Goal: Information Seeking & Learning: Learn about a topic

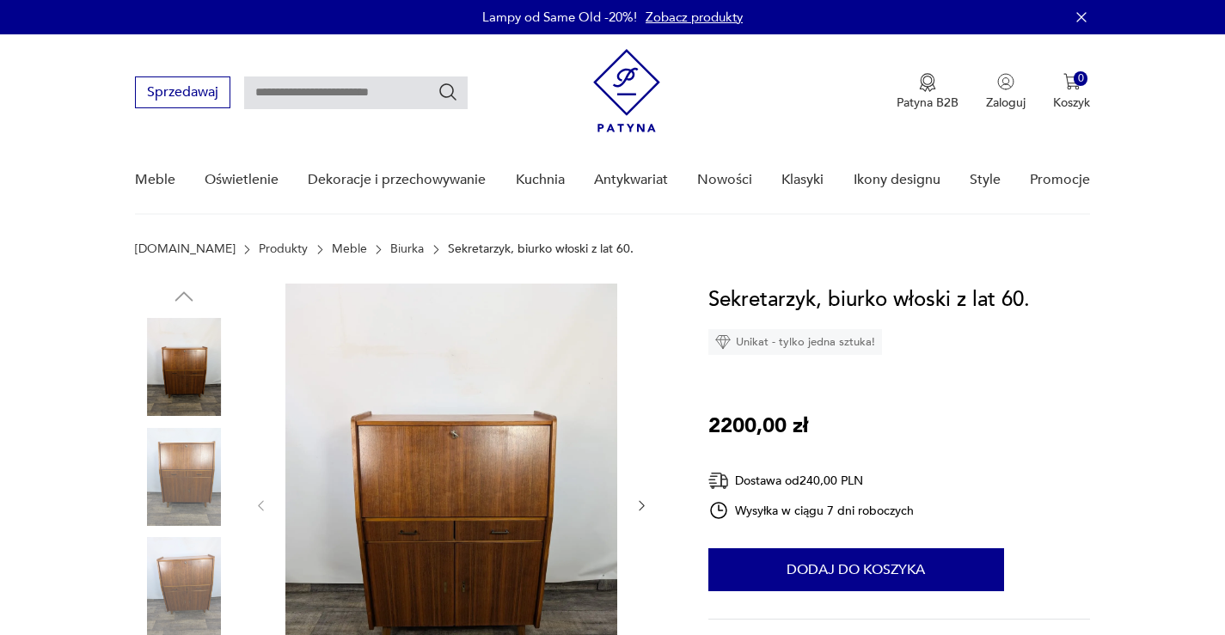
click at [505, 506] on img at bounding box center [451, 504] width 332 height 441
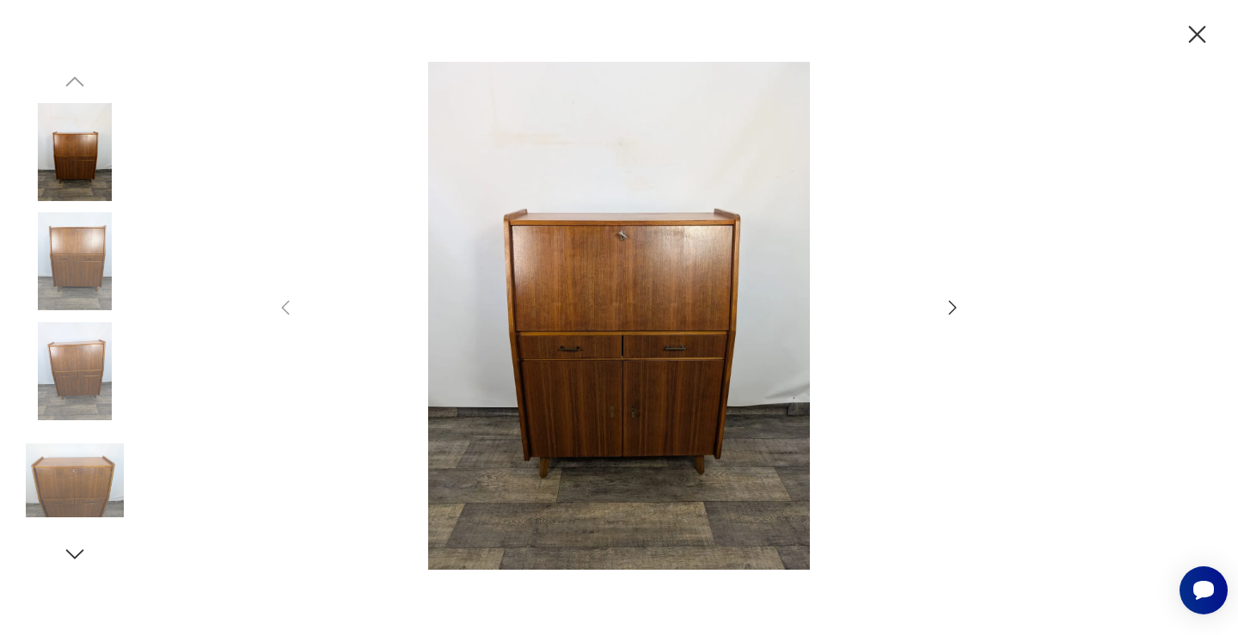
click at [952, 305] on icon "button" at bounding box center [952, 307] width 21 height 21
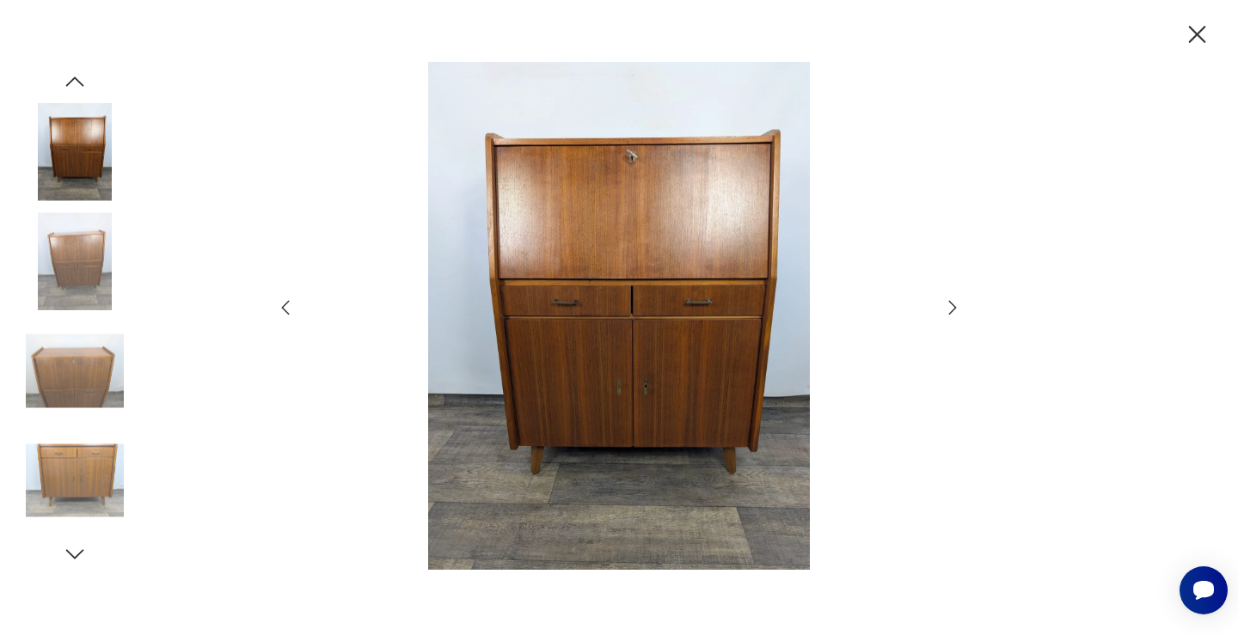
click at [952, 305] on icon "button" at bounding box center [952, 307] width 21 height 21
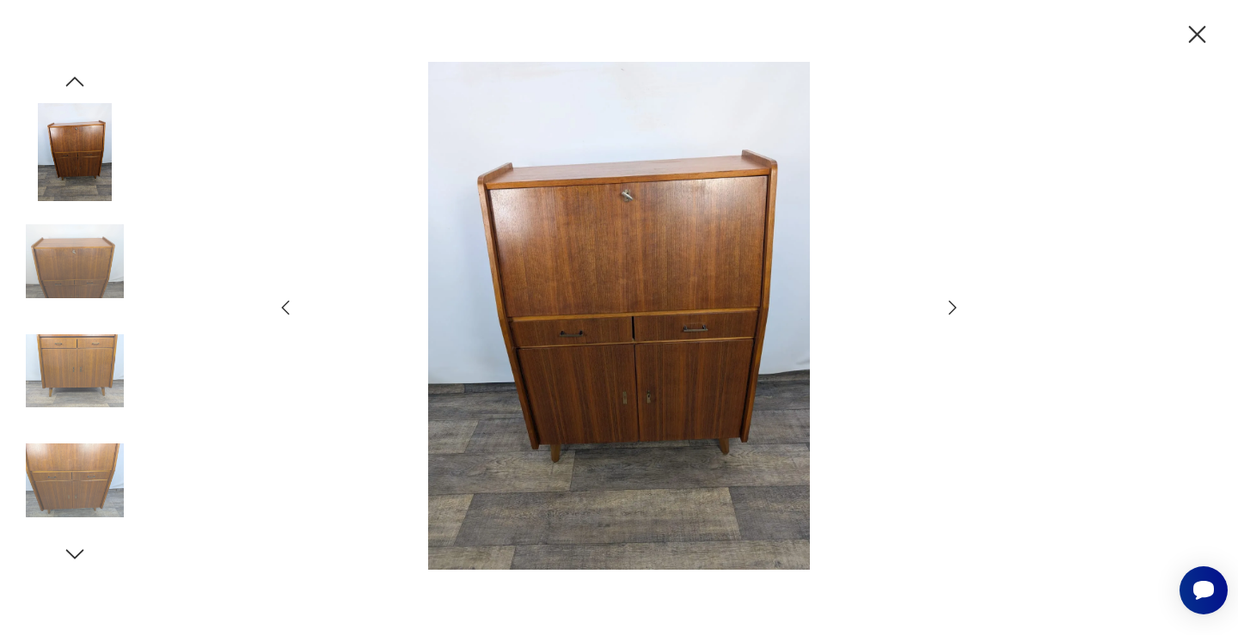
click at [952, 305] on icon "button" at bounding box center [952, 307] width 21 height 21
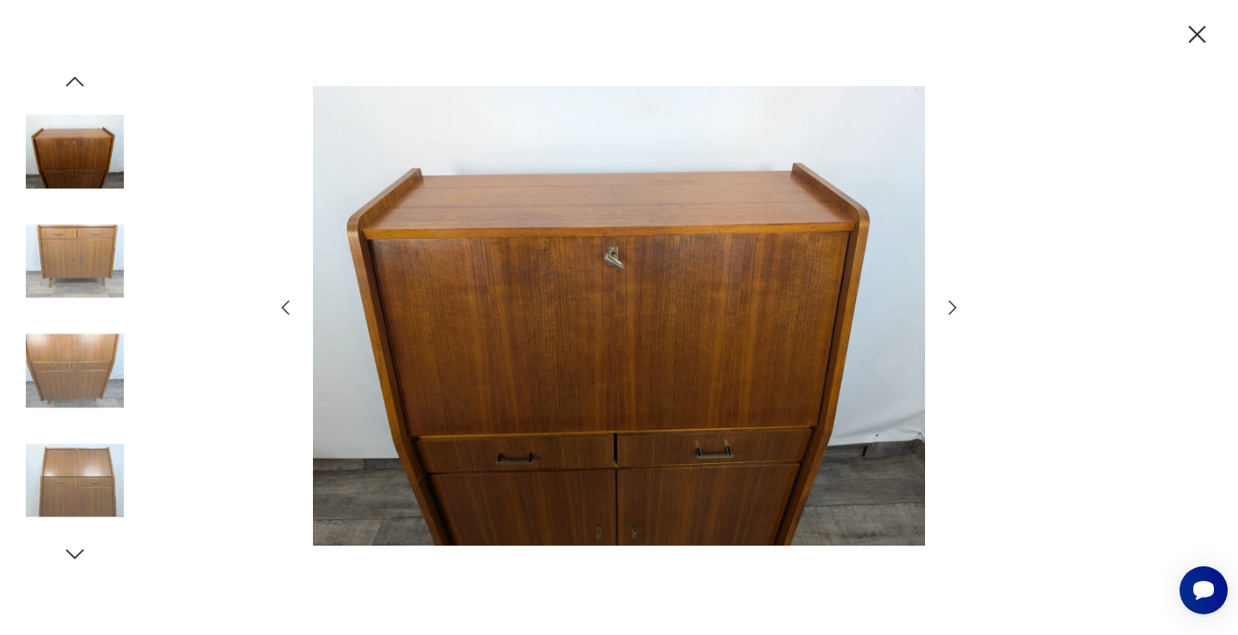
click at [952, 305] on icon "button" at bounding box center [952, 307] width 21 height 21
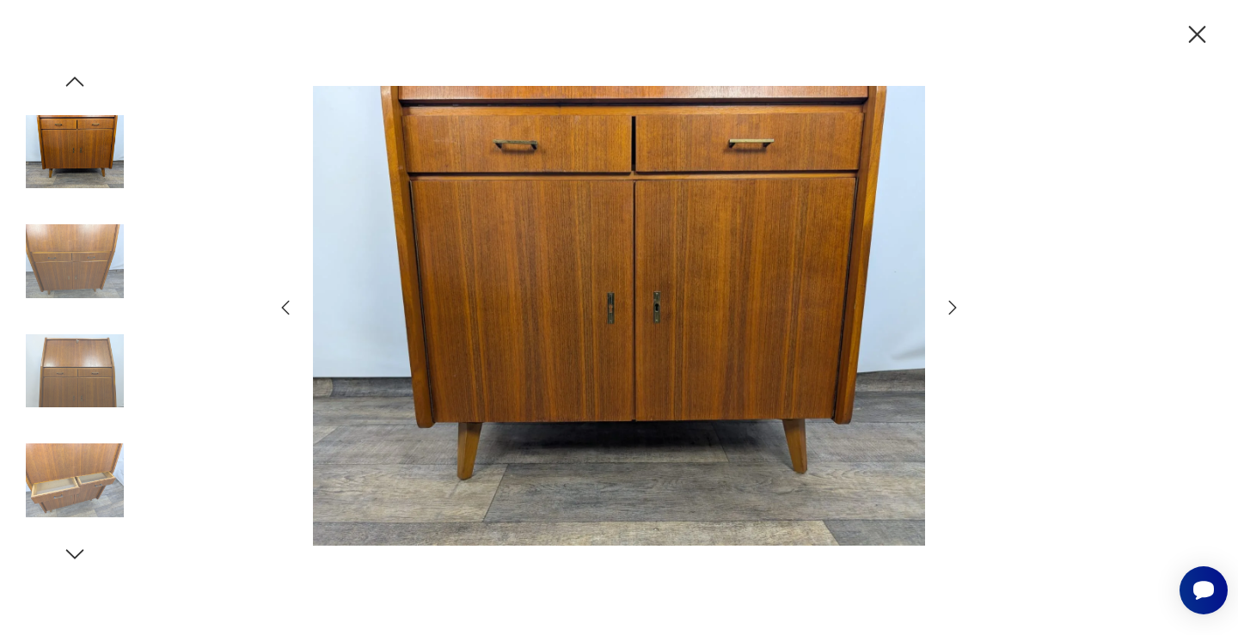
click at [952, 305] on icon "button" at bounding box center [952, 307] width 21 height 21
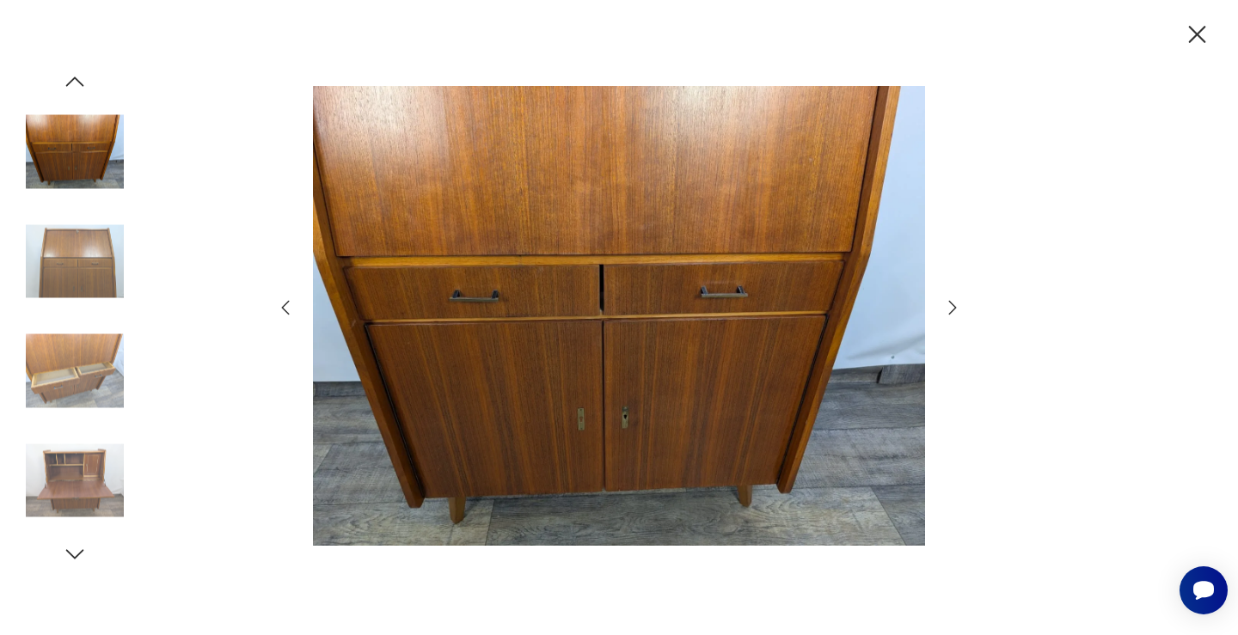
click at [952, 305] on icon "button" at bounding box center [952, 307] width 21 height 21
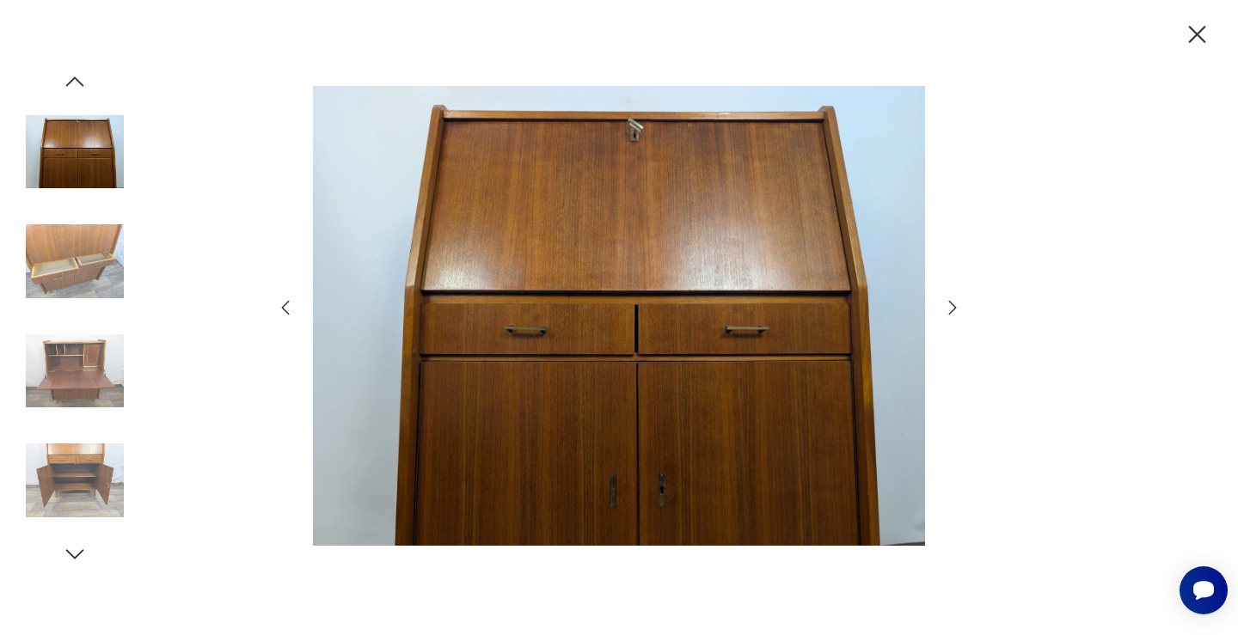
click at [952, 305] on icon "button" at bounding box center [952, 307] width 21 height 21
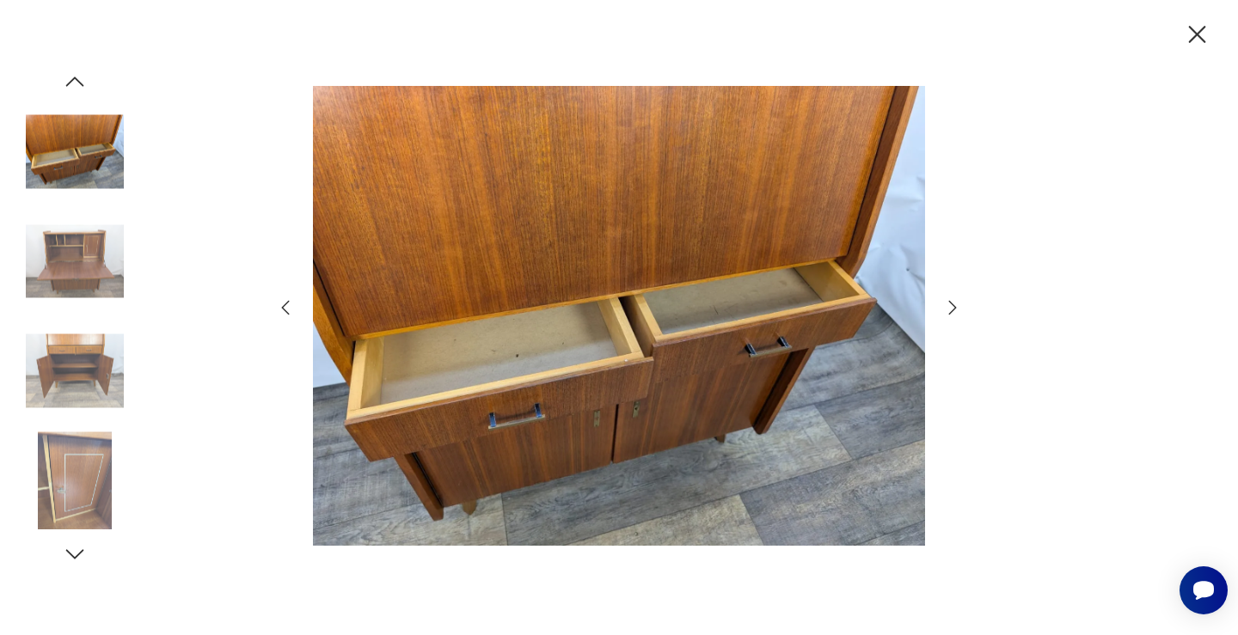
click at [952, 305] on icon "button" at bounding box center [952, 307] width 21 height 21
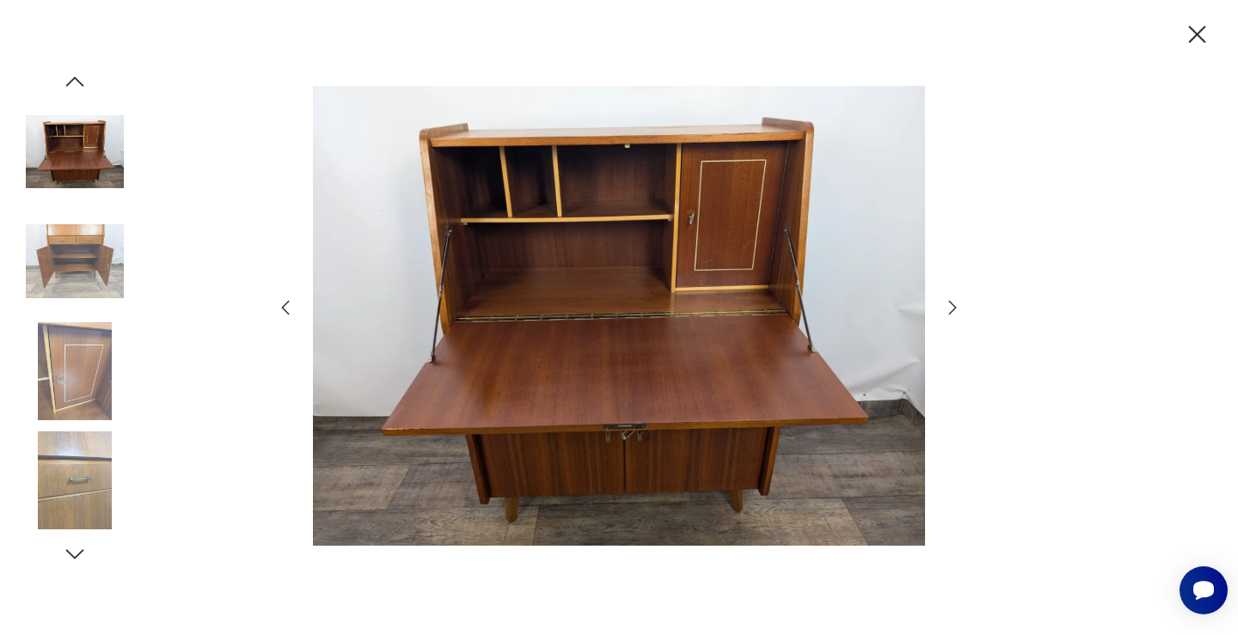
click at [952, 305] on icon "button" at bounding box center [952, 307] width 21 height 21
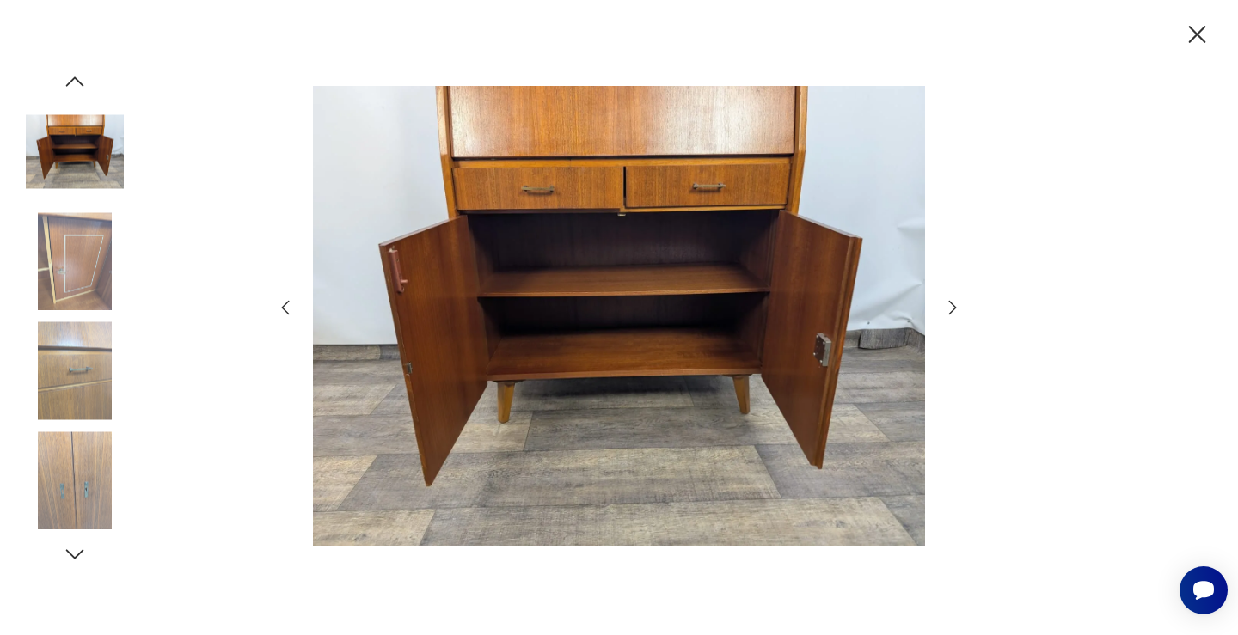
click at [952, 305] on icon "button" at bounding box center [952, 307] width 21 height 21
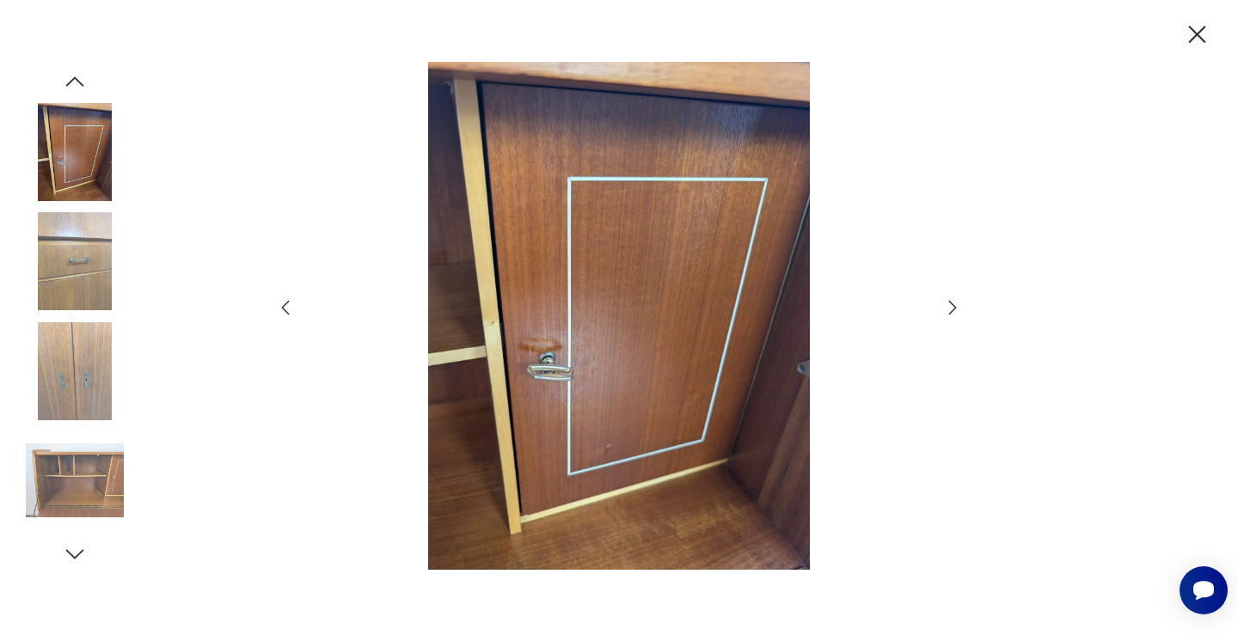
click at [952, 305] on icon "button" at bounding box center [952, 307] width 21 height 21
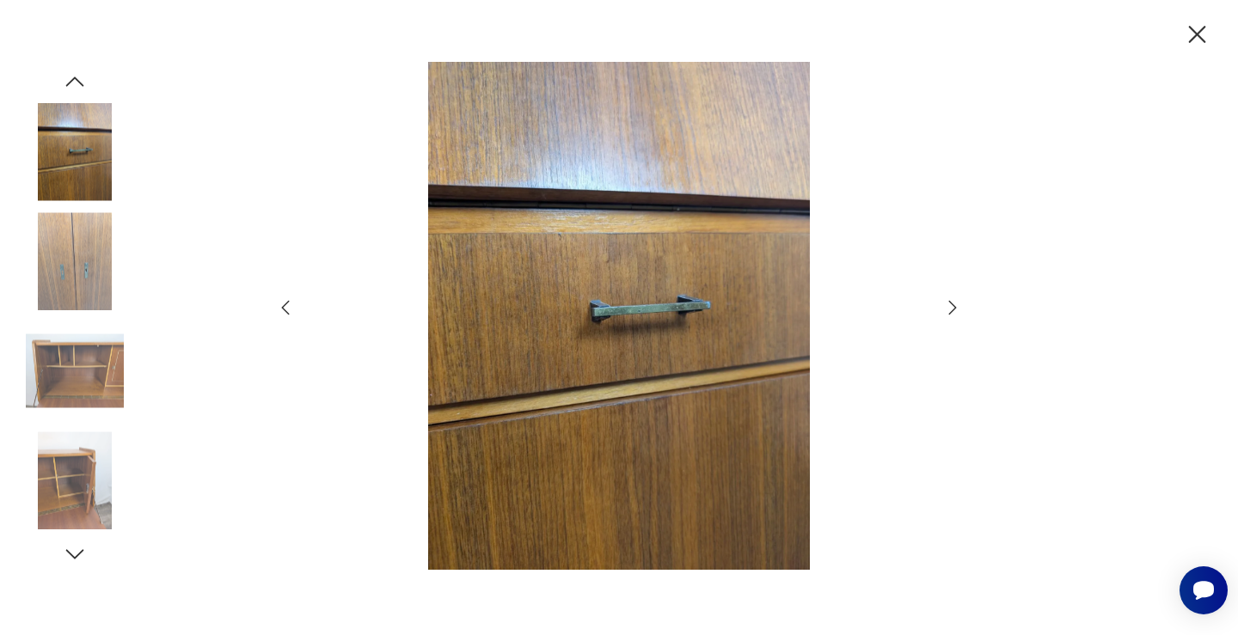
click at [952, 305] on icon "button" at bounding box center [952, 307] width 21 height 21
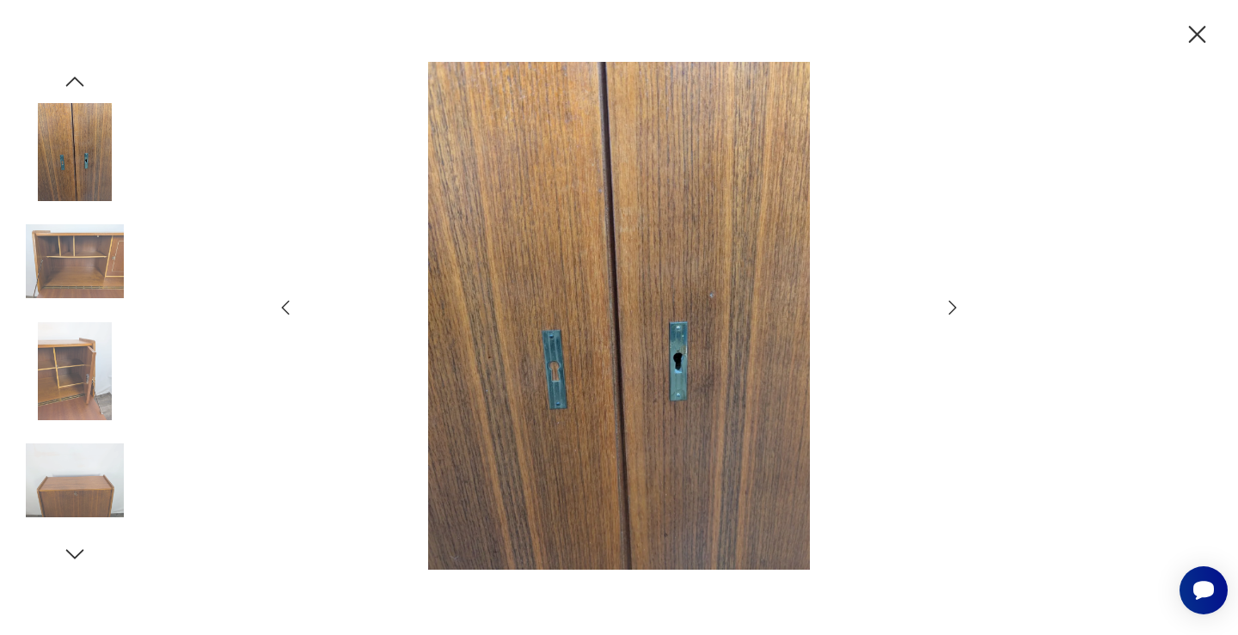
click at [952, 305] on icon "button" at bounding box center [952, 307] width 21 height 21
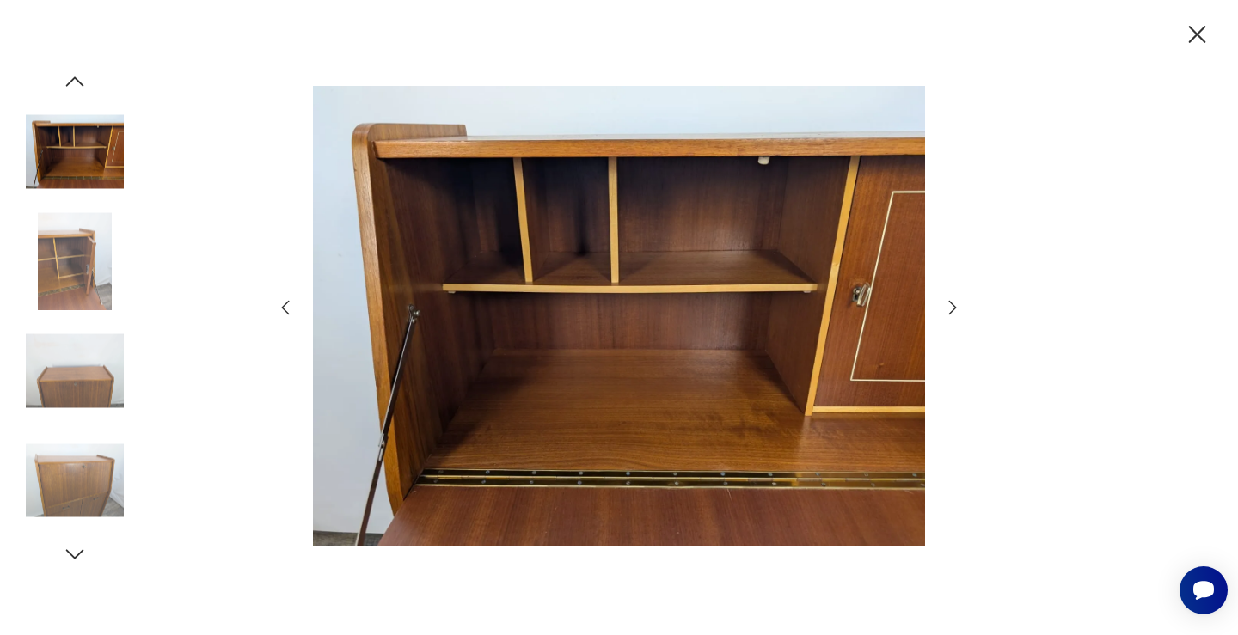
click at [952, 305] on icon "button" at bounding box center [952, 307] width 21 height 21
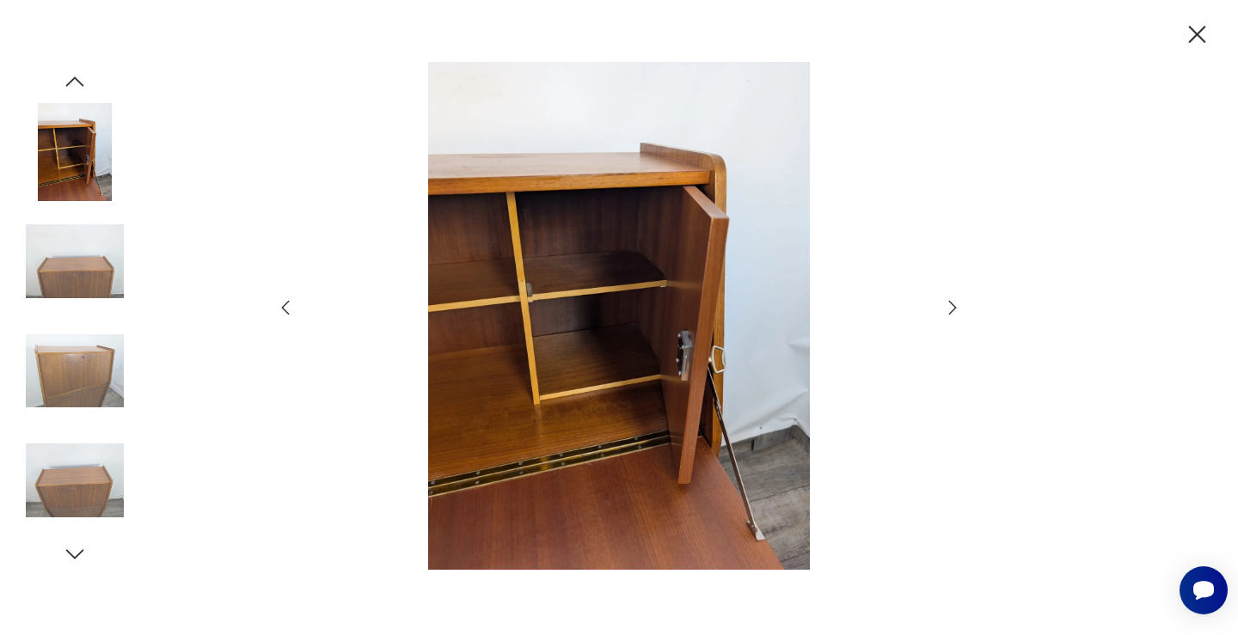
click at [952, 305] on icon "button" at bounding box center [952, 307] width 21 height 21
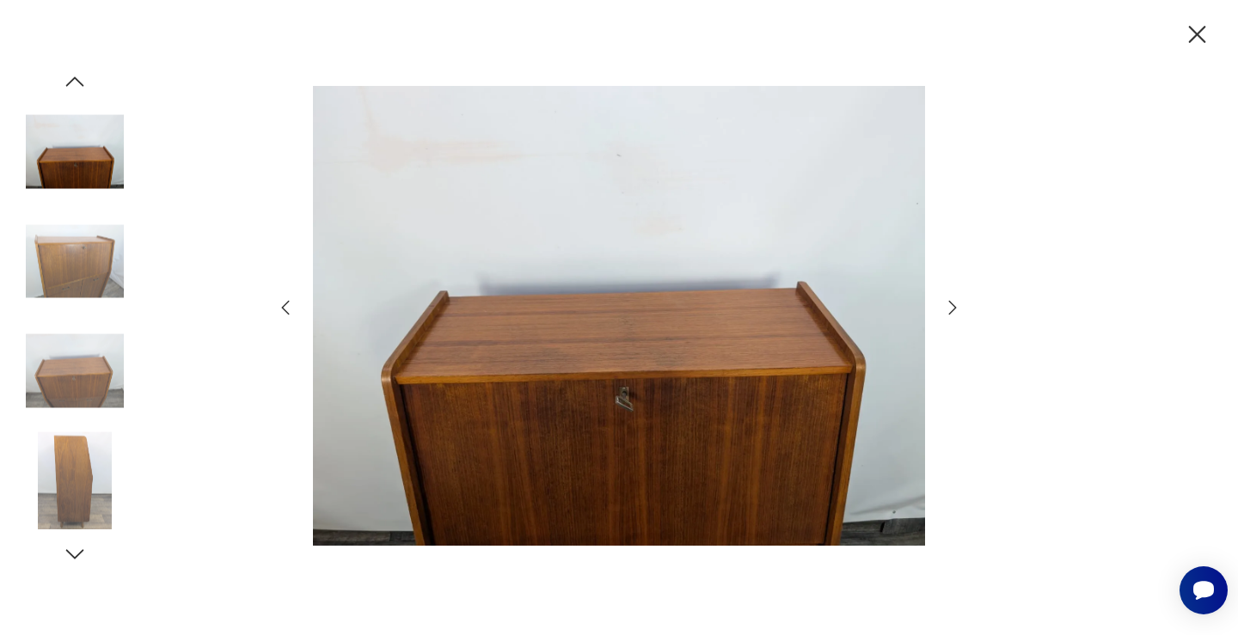
click at [952, 305] on icon "button" at bounding box center [952, 307] width 21 height 21
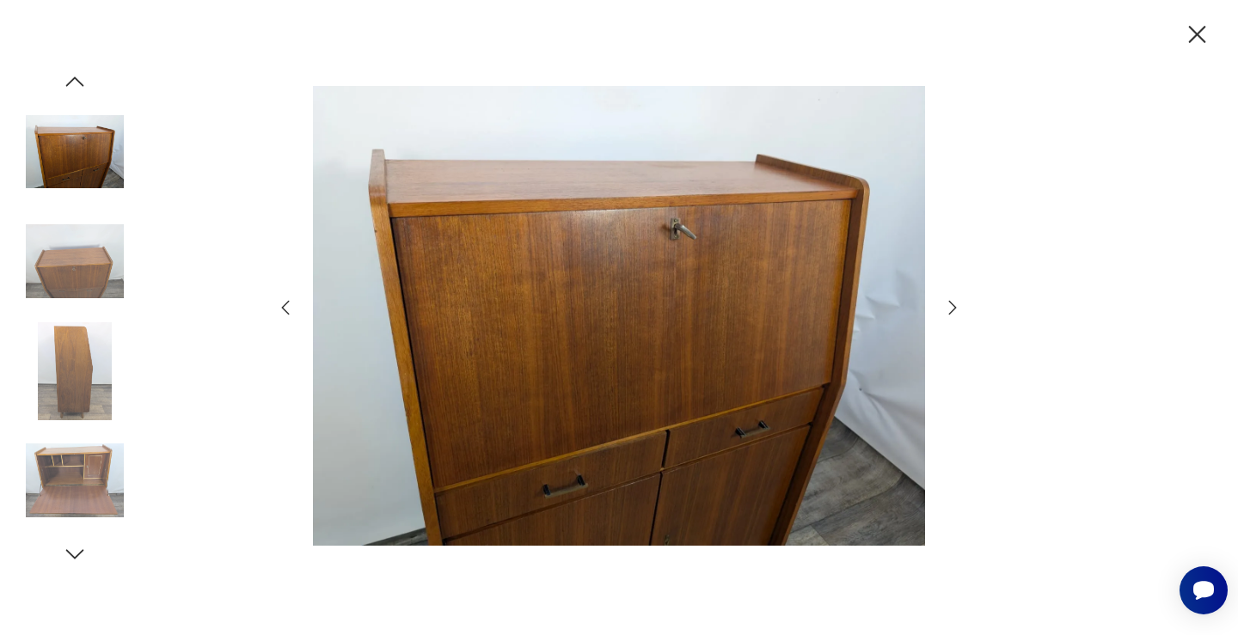
click at [1195, 34] on icon "button" at bounding box center [1197, 35] width 30 height 30
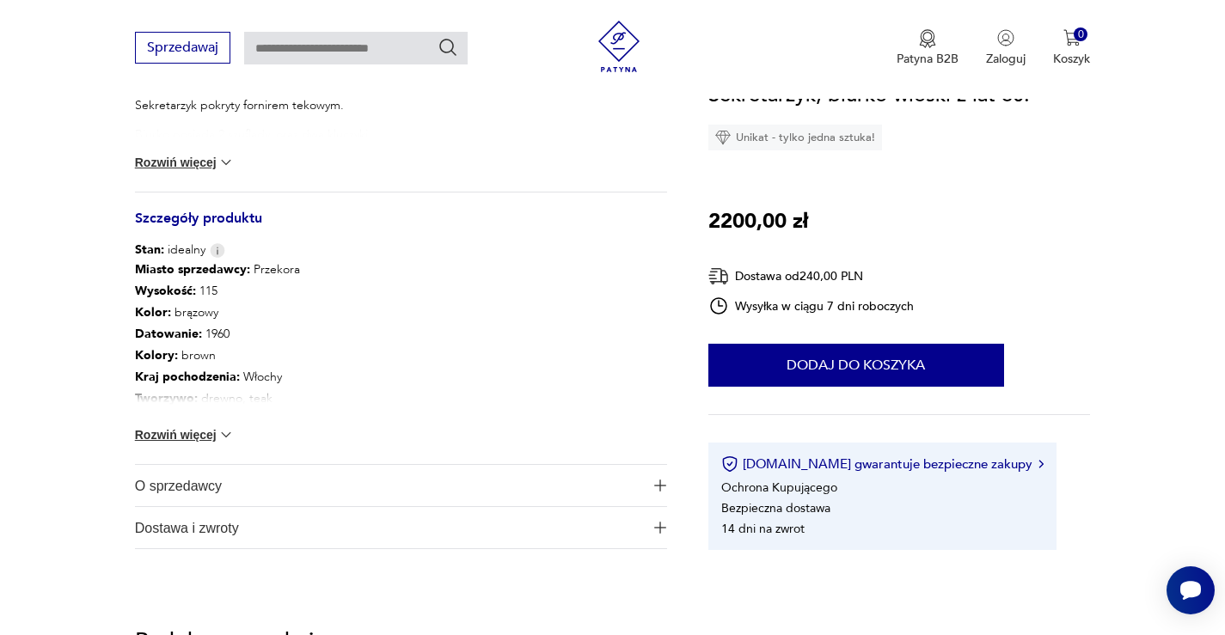
scroll to position [867, 0]
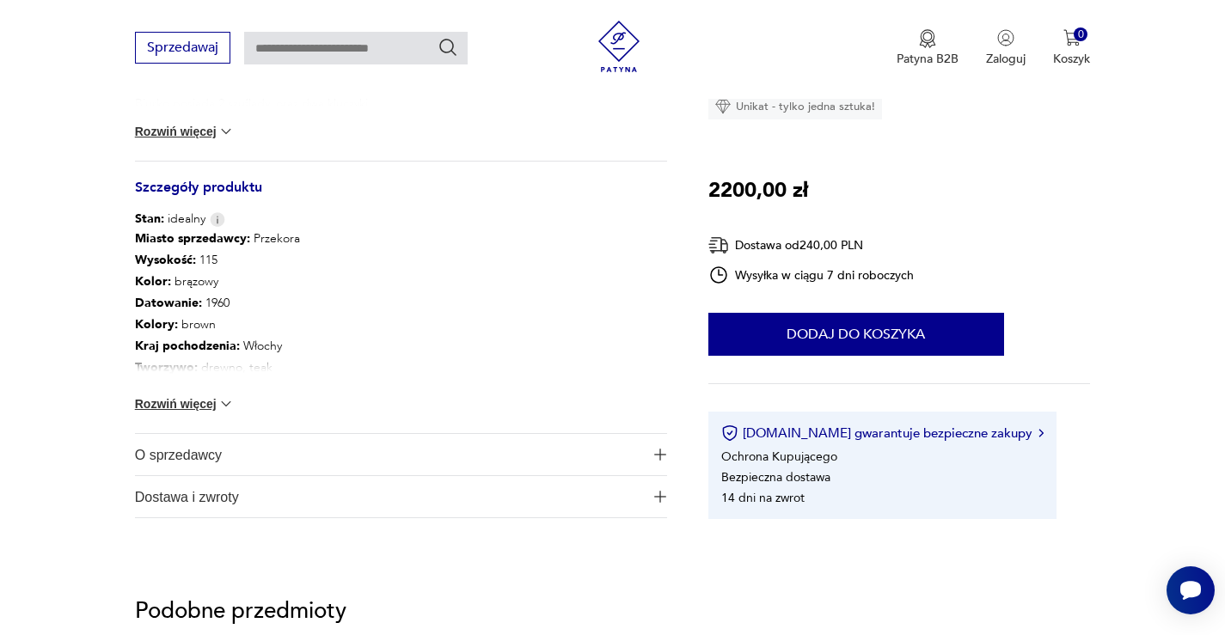
click at [169, 451] on span "O sprzedawcy" at bounding box center [389, 454] width 508 height 41
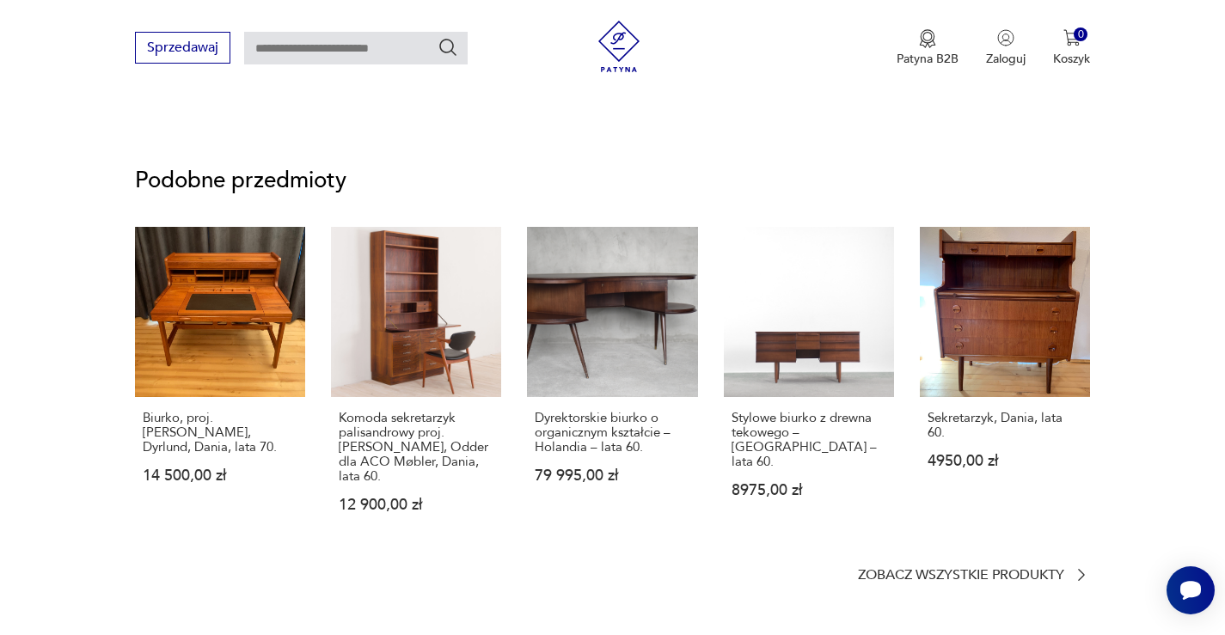
scroll to position [1425, 0]
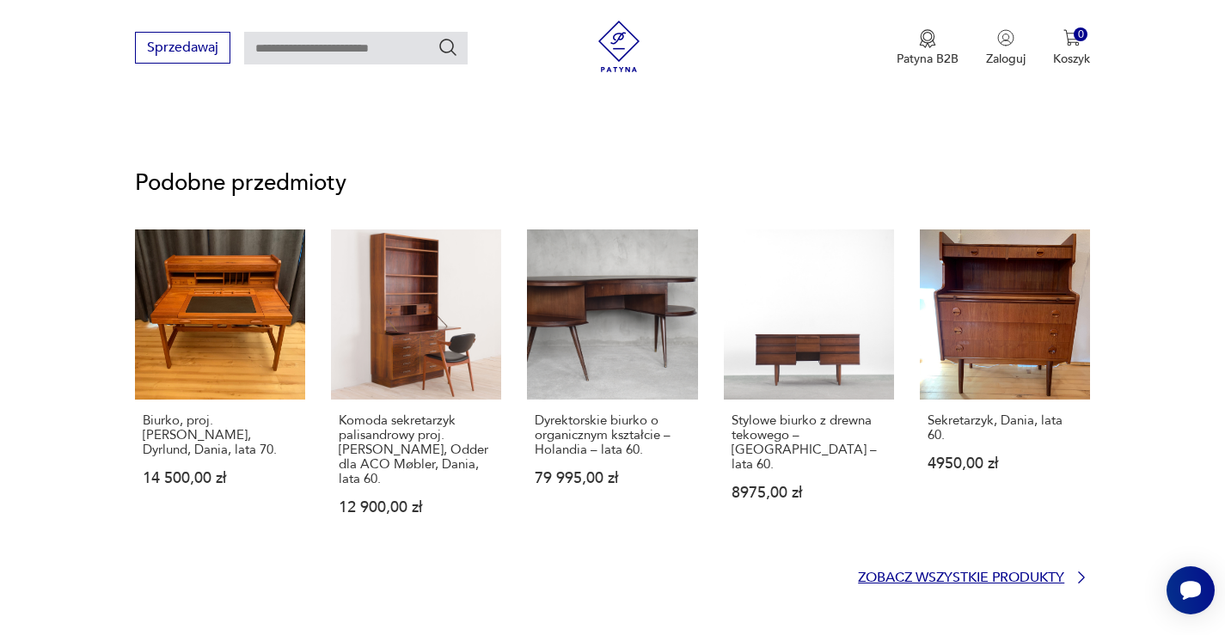
click at [1033, 578] on p "Zobacz wszystkie produkty" at bounding box center [961, 578] width 206 height 11
